Goal: Navigation & Orientation: Understand site structure

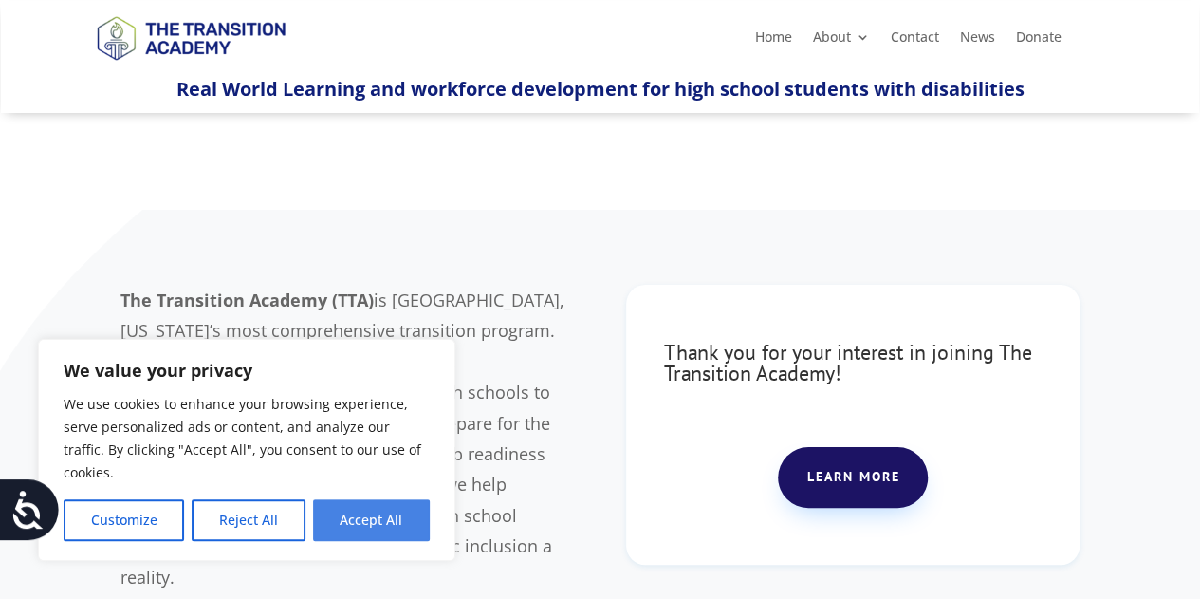
click at [393, 517] on button "Accept All" at bounding box center [371, 520] width 117 height 42
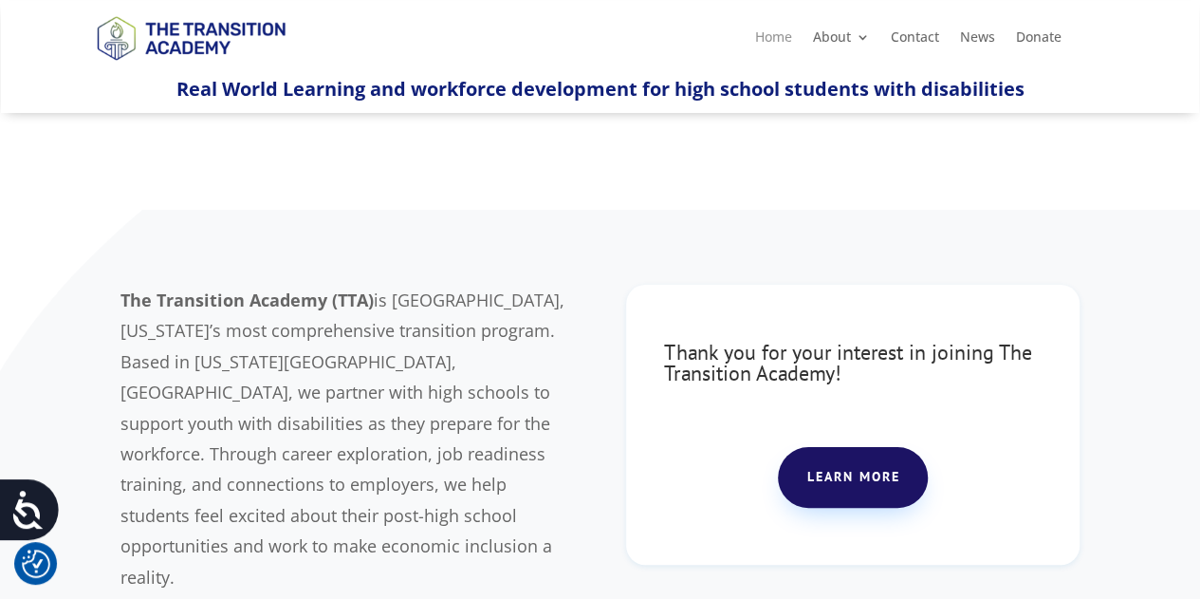
click at [773, 41] on link "Home" at bounding box center [773, 40] width 37 height 21
click at [780, 35] on link "Home" at bounding box center [773, 40] width 37 height 21
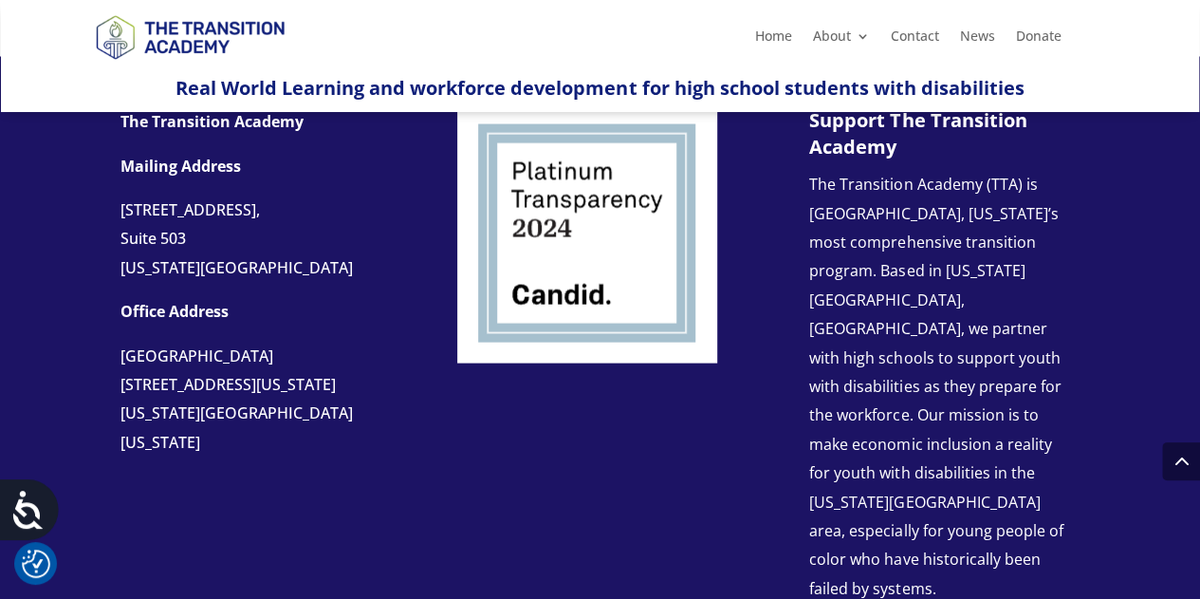
scroll to position [1794, 0]
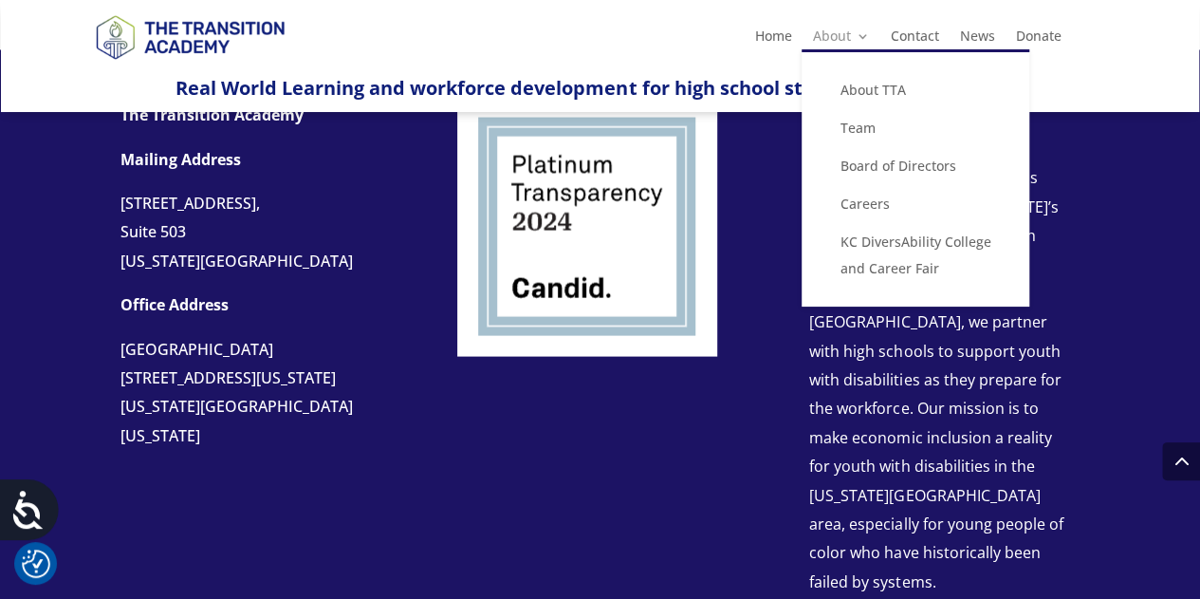
click at [848, 34] on link "About" at bounding box center [840, 39] width 57 height 21
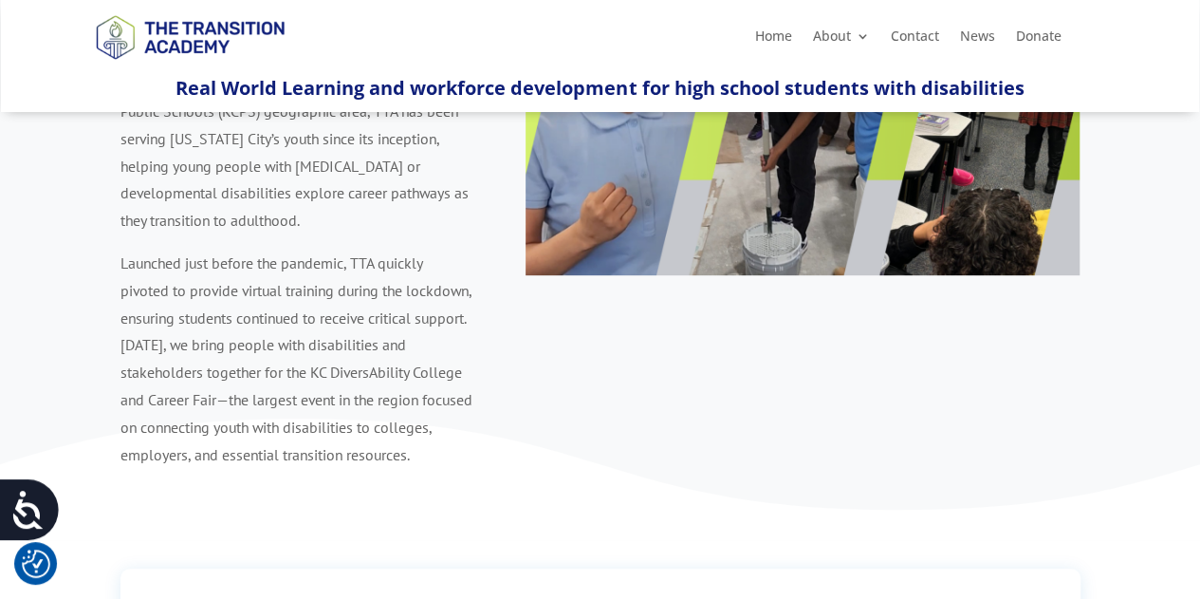
scroll to position [323, 0]
